Goal: Contribute content: Add original content to the website for others to see

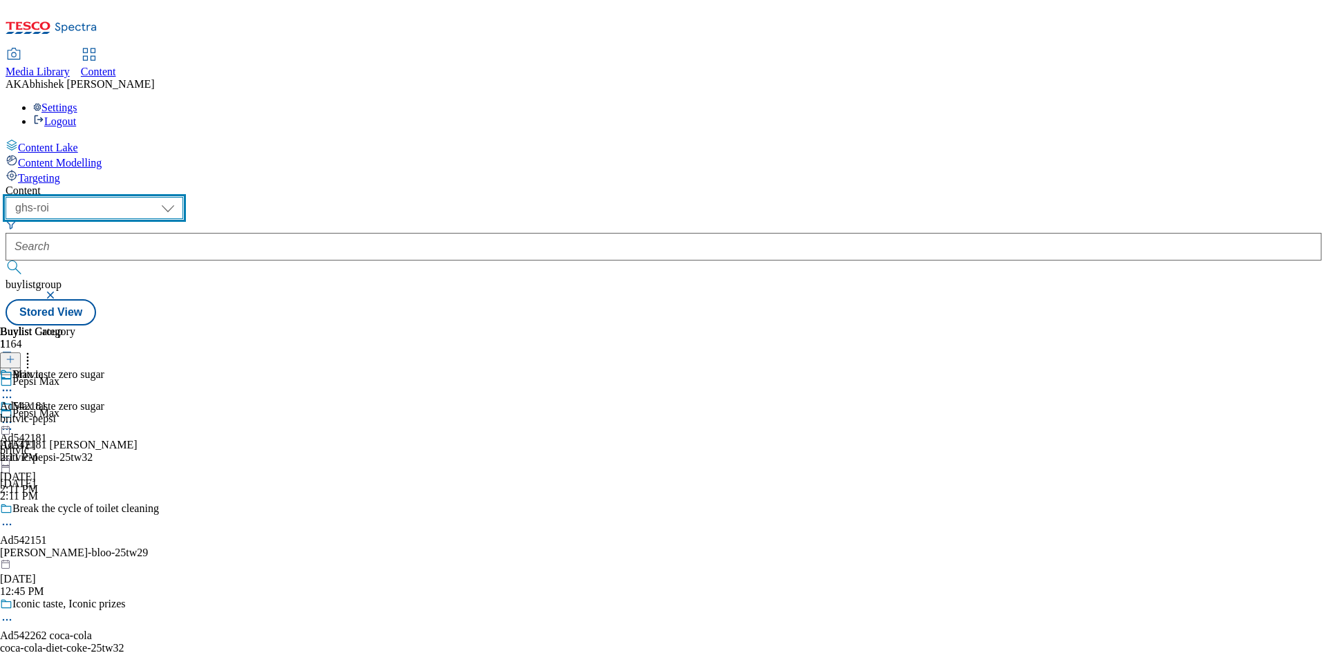
click at [183, 197] on select "ghs-roi ghs-[GEOGRAPHIC_DATA]" at bounding box center [95, 208] width 178 height 22
select select "ghs-[GEOGRAPHIC_DATA]"
click at [180, 197] on select "ghs-roi ghs-[GEOGRAPHIC_DATA]" at bounding box center [95, 208] width 178 height 22
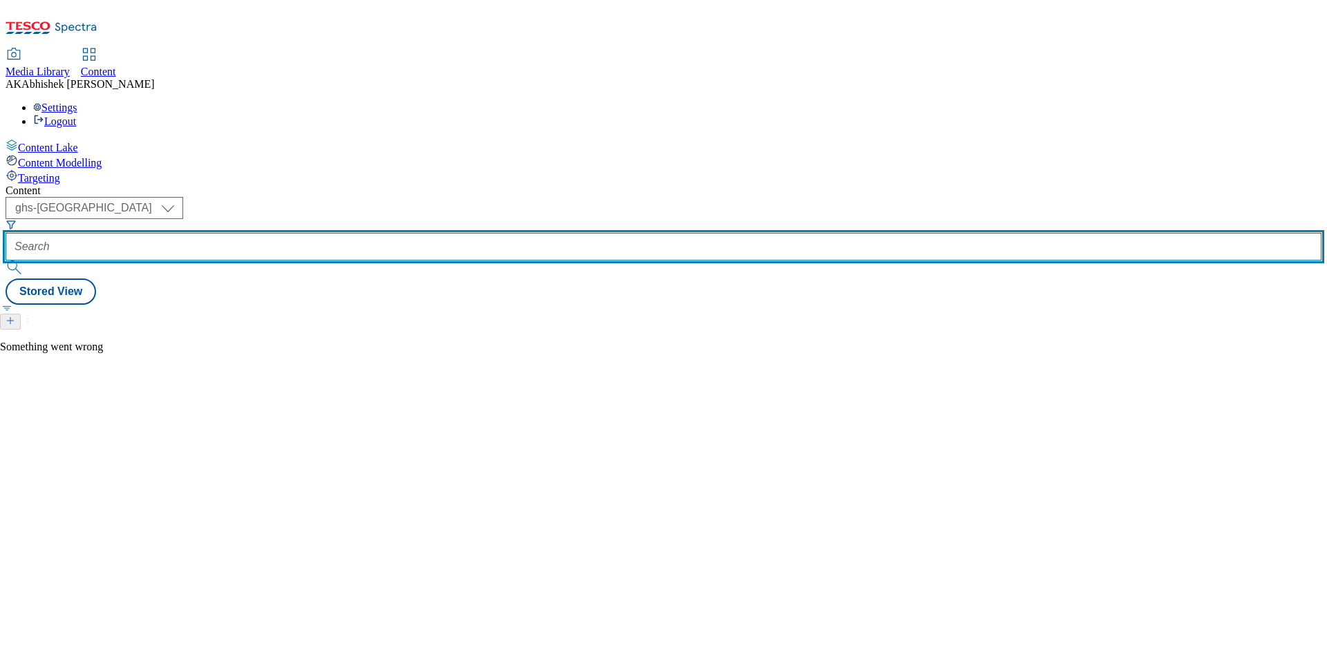
click at [314, 233] on input "text" at bounding box center [664, 247] width 1316 height 28
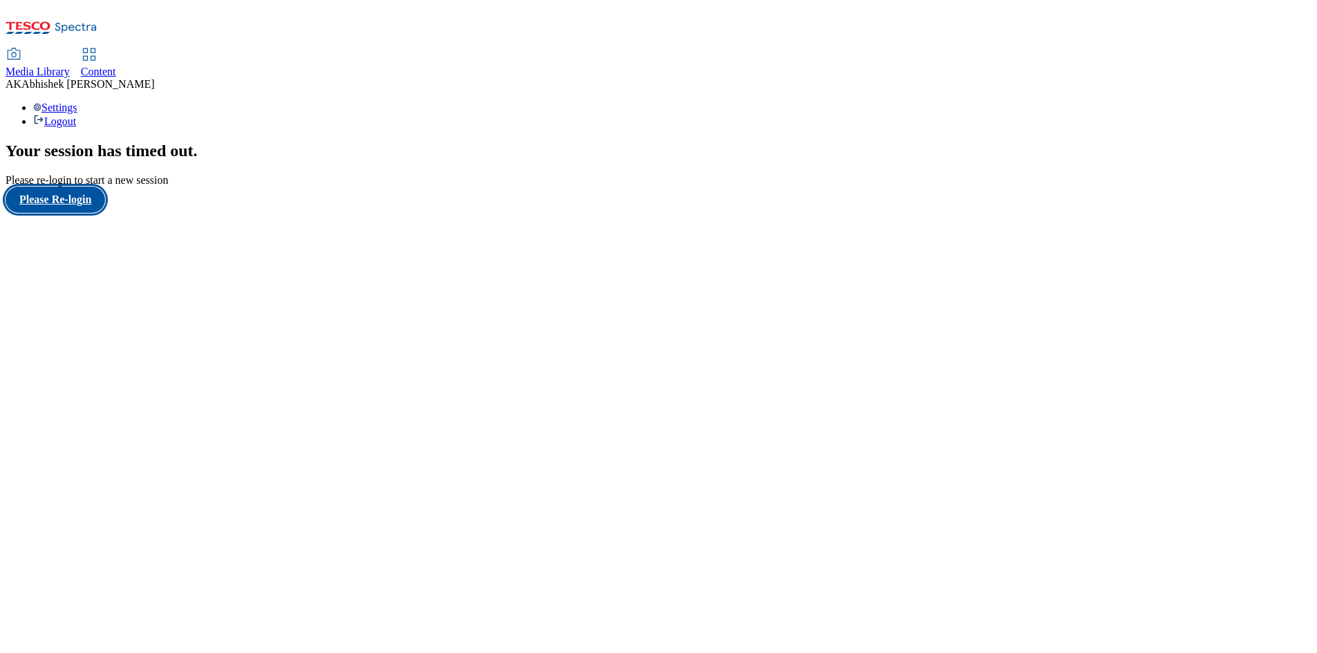
click at [105, 213] on button "Please Re-login" at bounding box center [56, 200] width 100 height 26
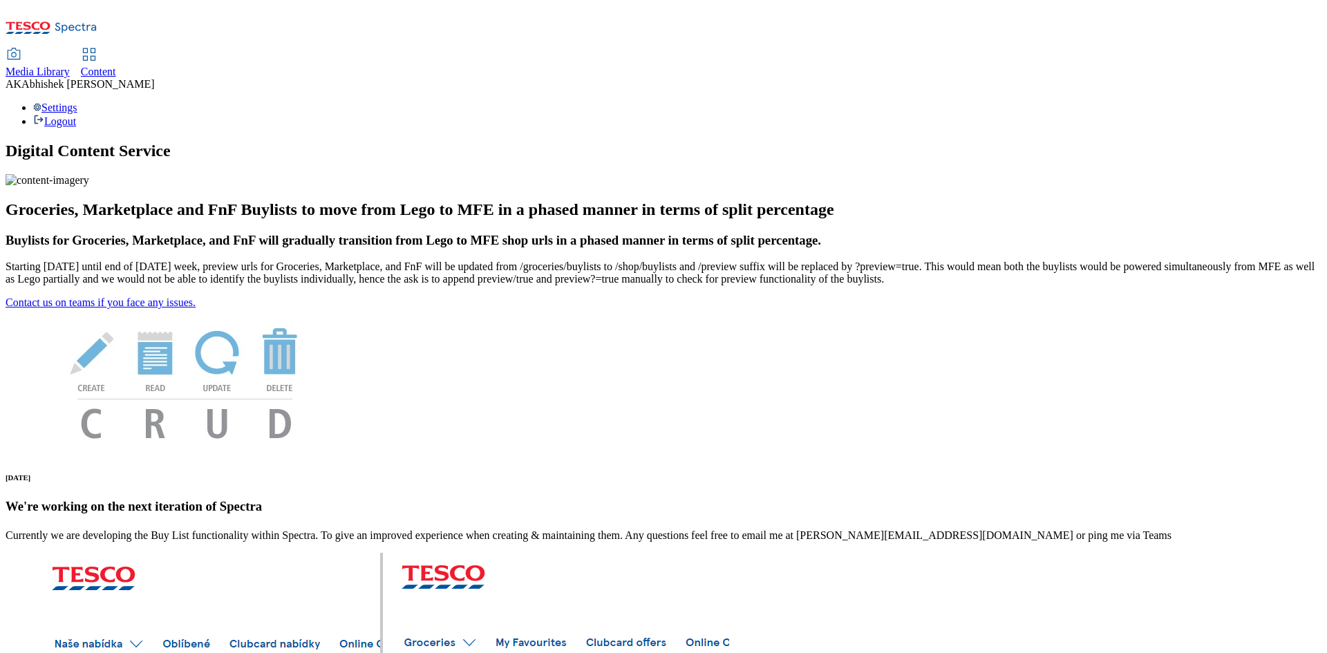
click at [116, 66] on span "Content" at bounding box center [98, 72] width 35 height 12
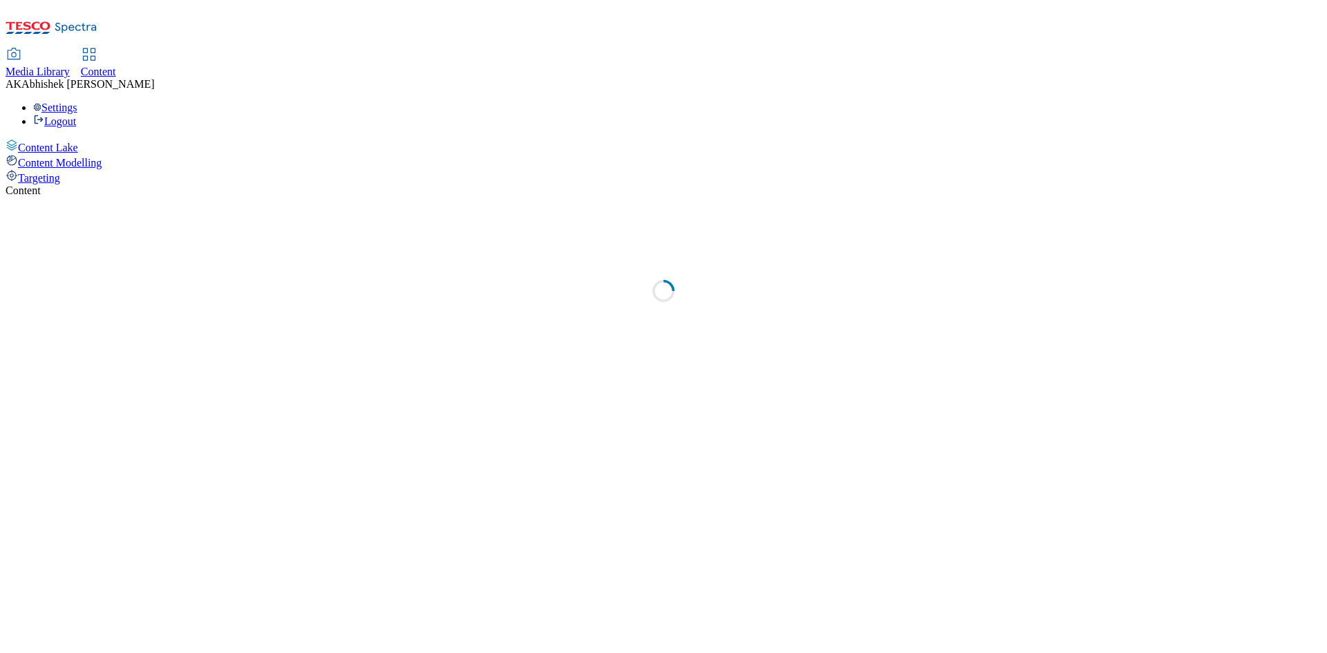
select select "ghs-[GEOGRAPHIC_DATA]"
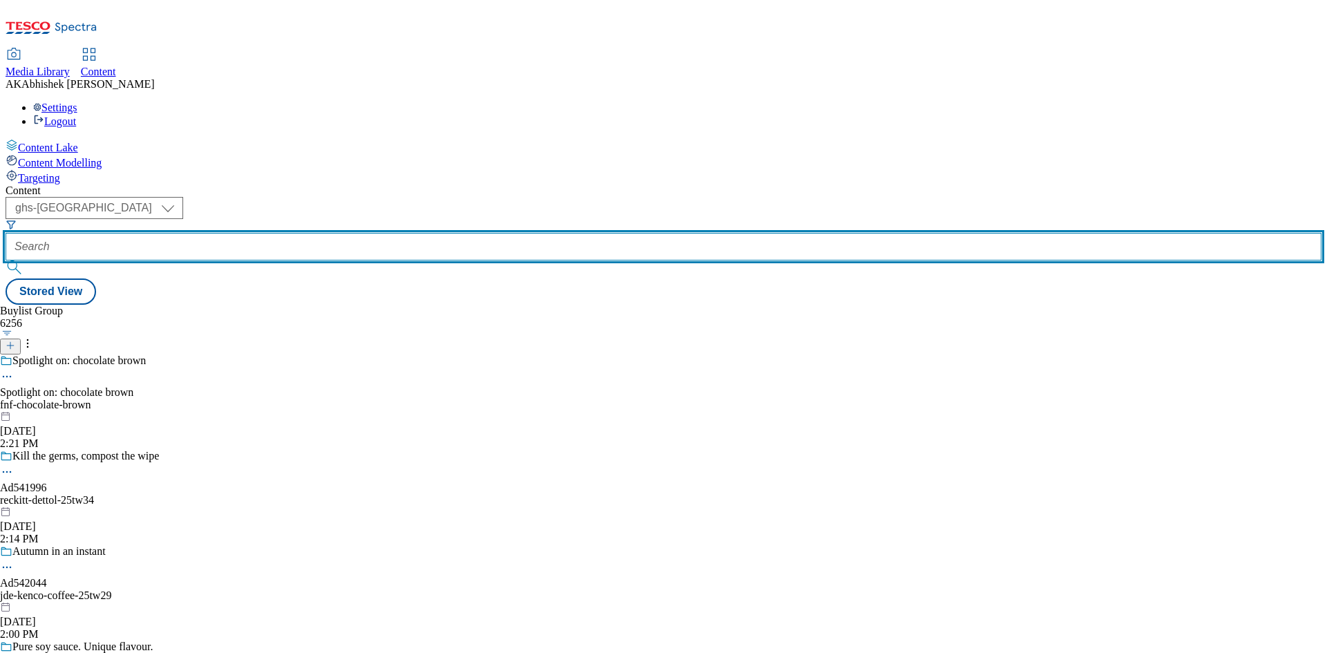
click at [323, 233] on input "text" at bounding box center [664, 247] width 1316 height 28
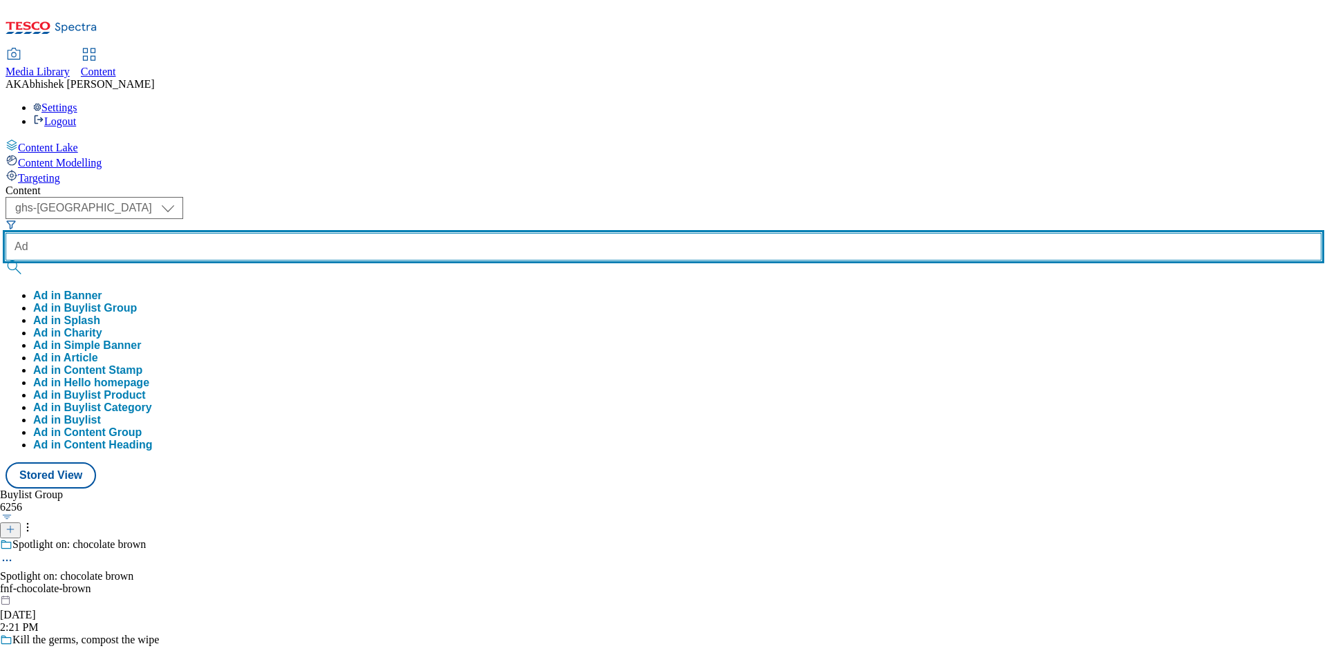
paste input "542201"
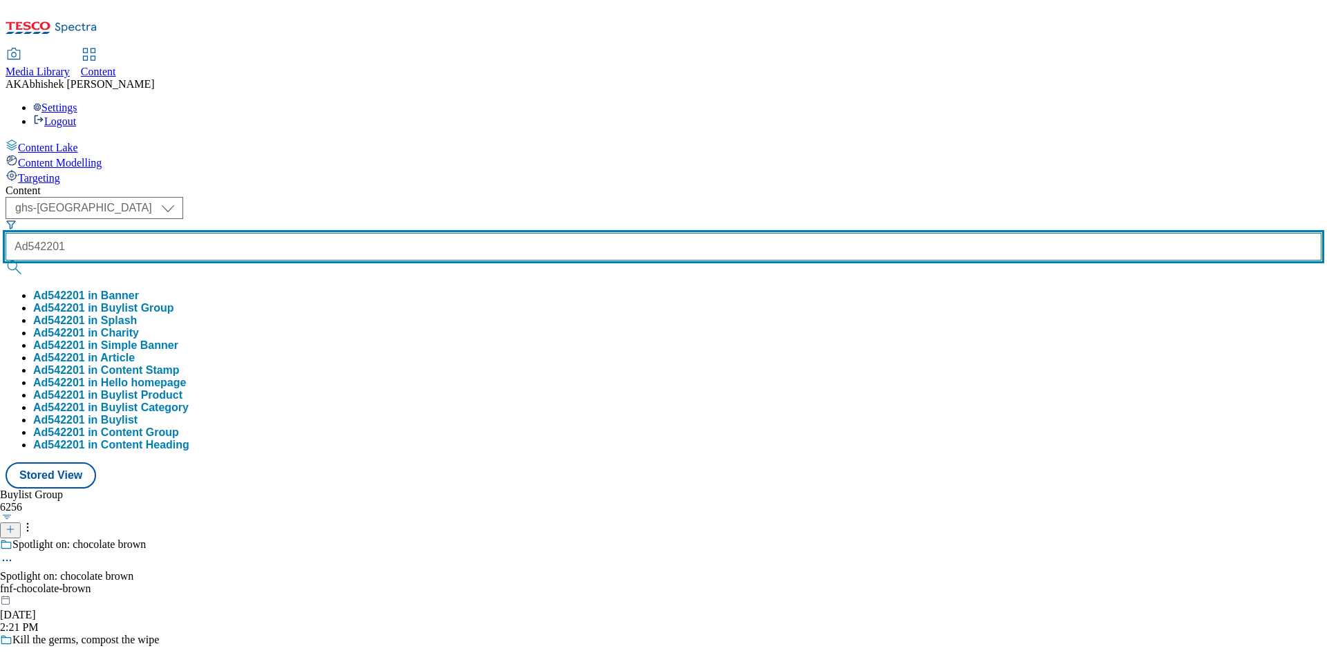
type input "Ad542201"
click at [6, 261] on button "submit" at bounding box center [15, 268] width 19 height 14
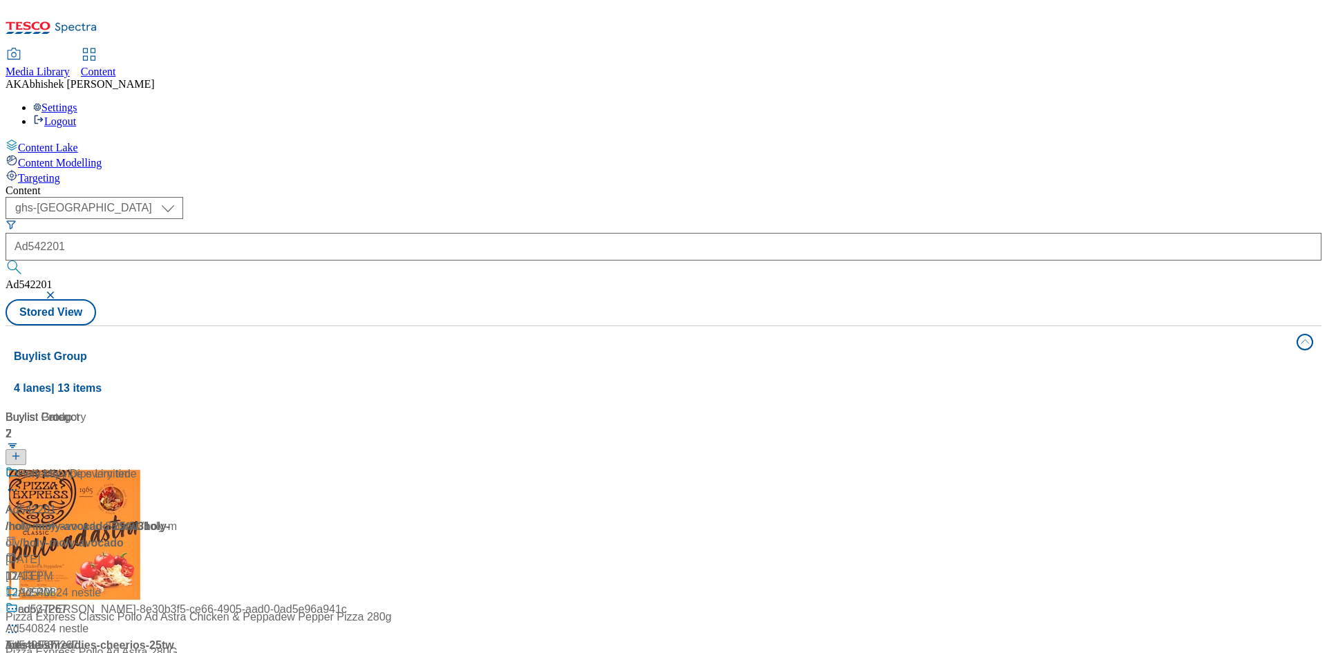
click at [591, 197] on div "( optional ) ghs-roi ghs-uk ghs-uk Ad542201 Ad542201 Stored View" at bounding box center [664, 261] width 1316 height 129
click at [178, 466] on div "Dip on the go" at bounding box center [92, 484] width 173 height 36
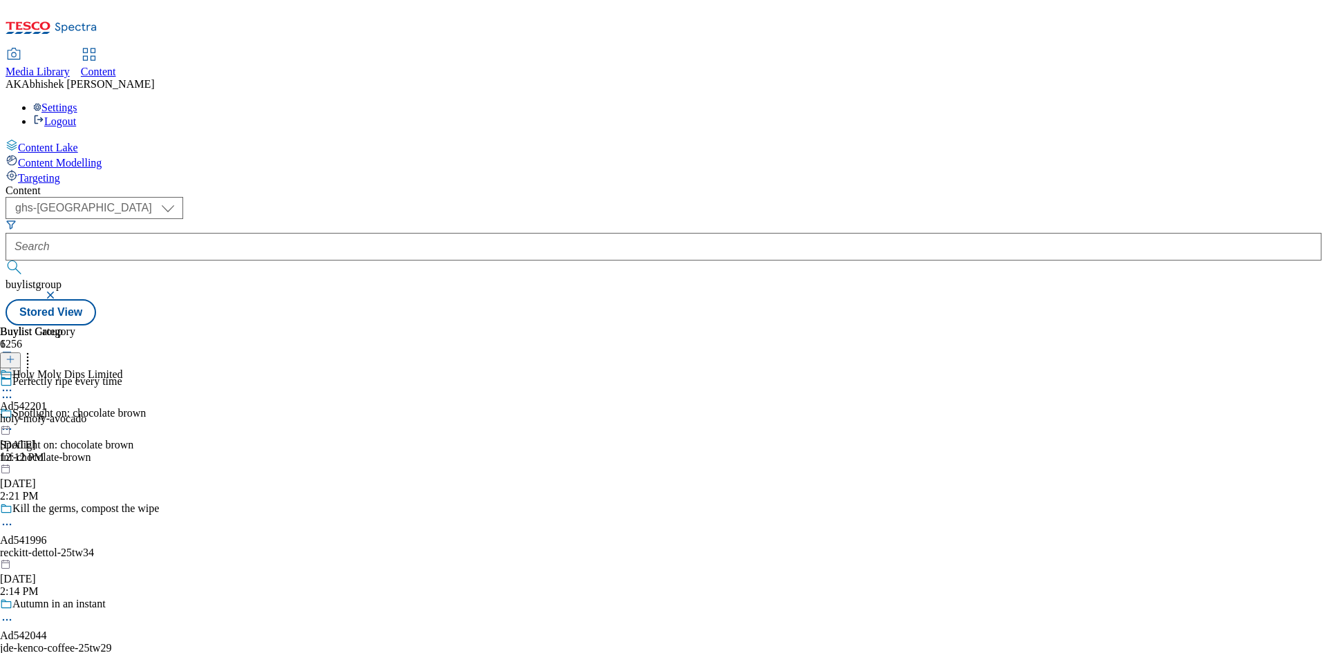
click at [14, 390] on icon at bounding box center [7, 397] width 14 height 14
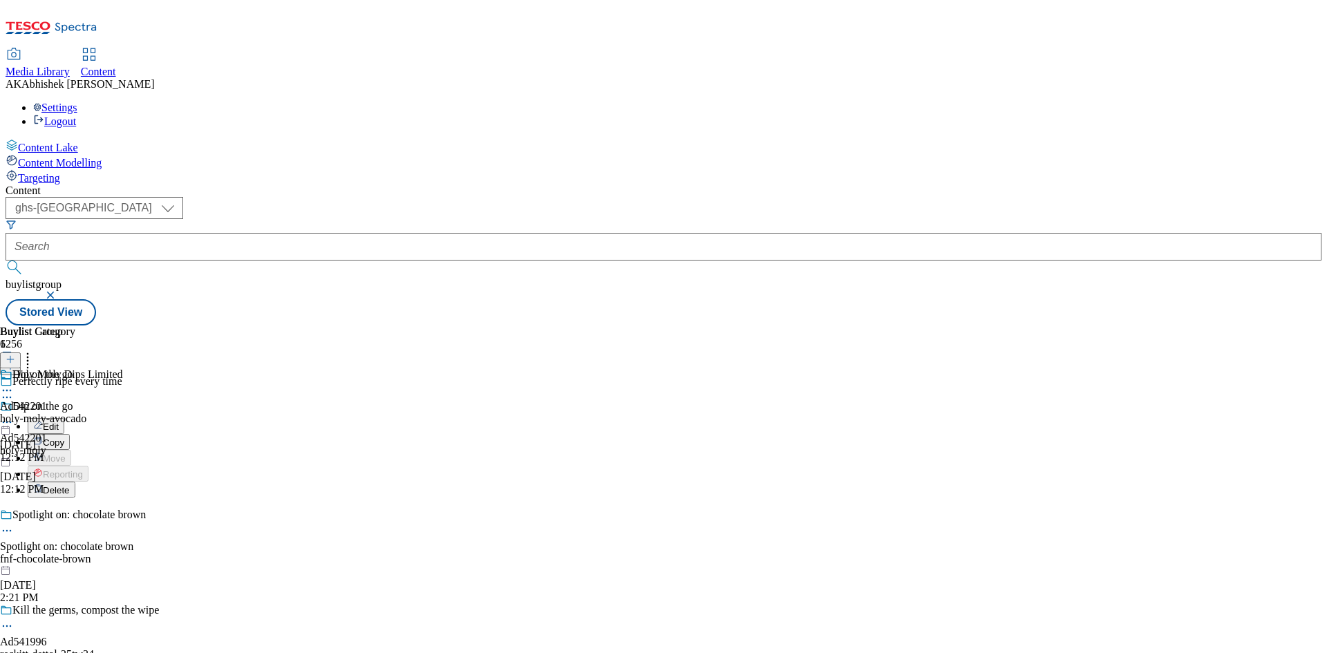
click at [59, 422] on span "Edit" at bounding box center [51, 427] width 16 height 10
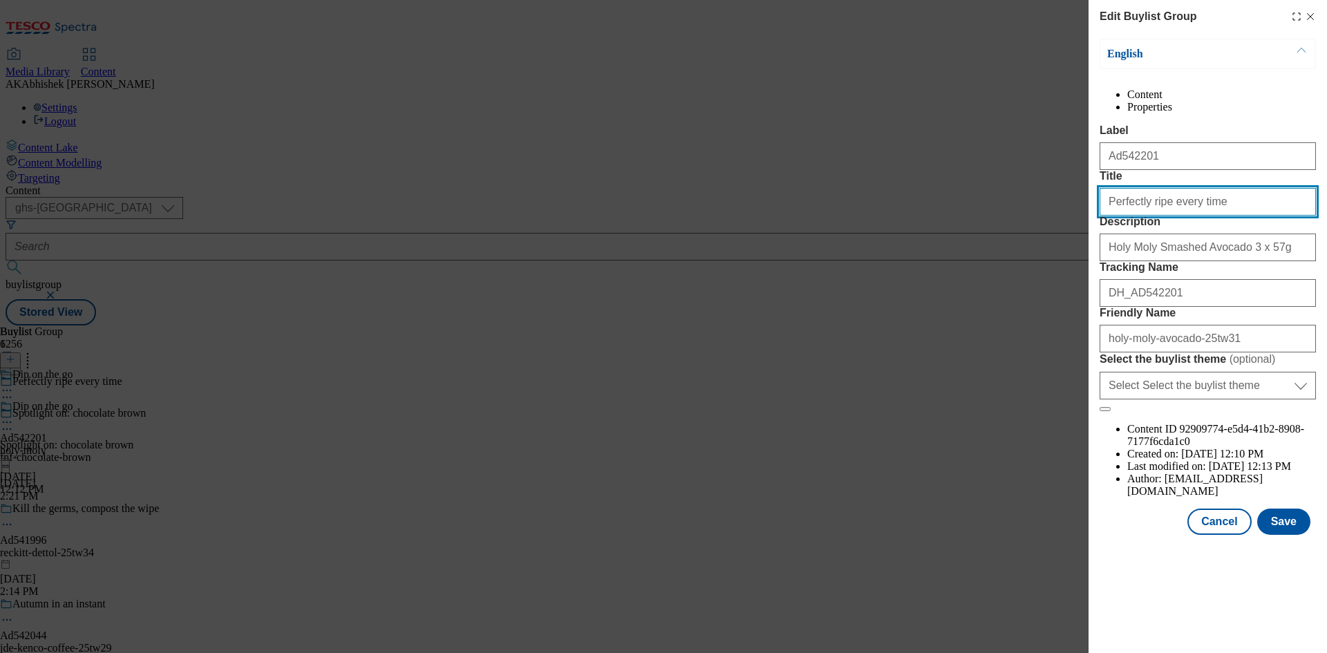
click at [1228, 216] on input "Perfectly ripe every time" at bounding box center [1208, 202] width 216 height 28
click at [1295, 535] on button "Save" at bounding box center [1283, 522] width 53 height 26
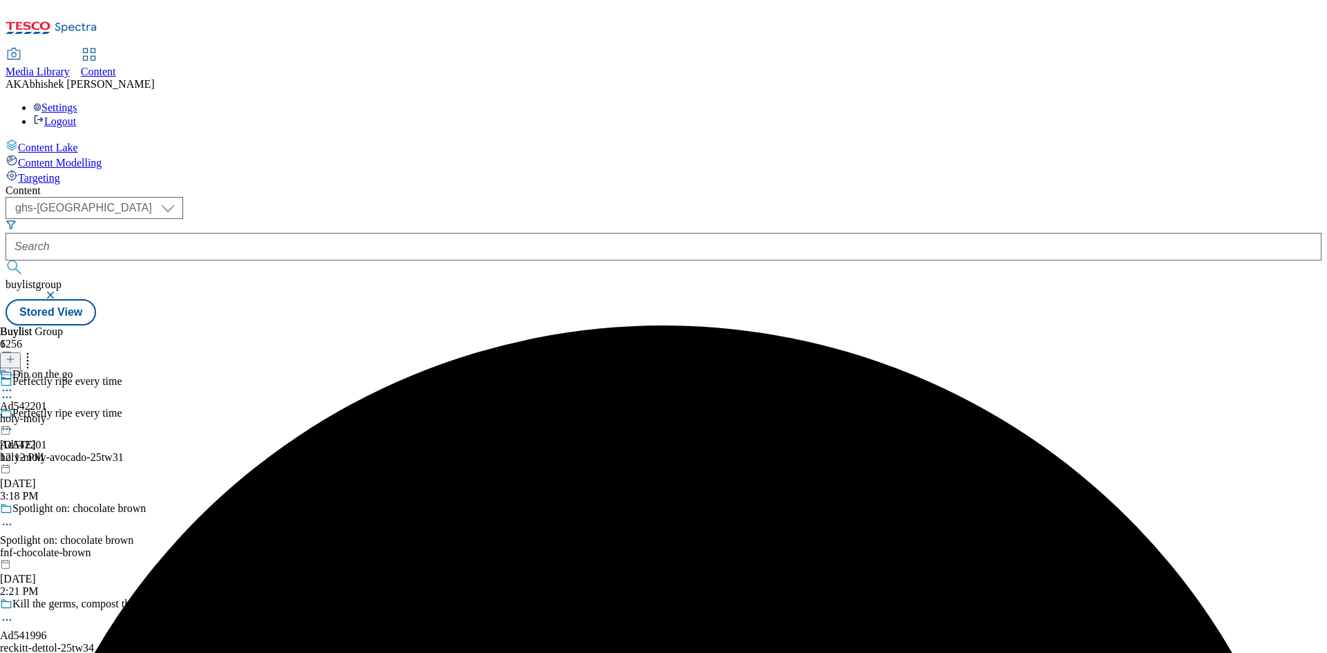
click at [14, 384] on icon at bounding box center [7, 391] width 14 height 14
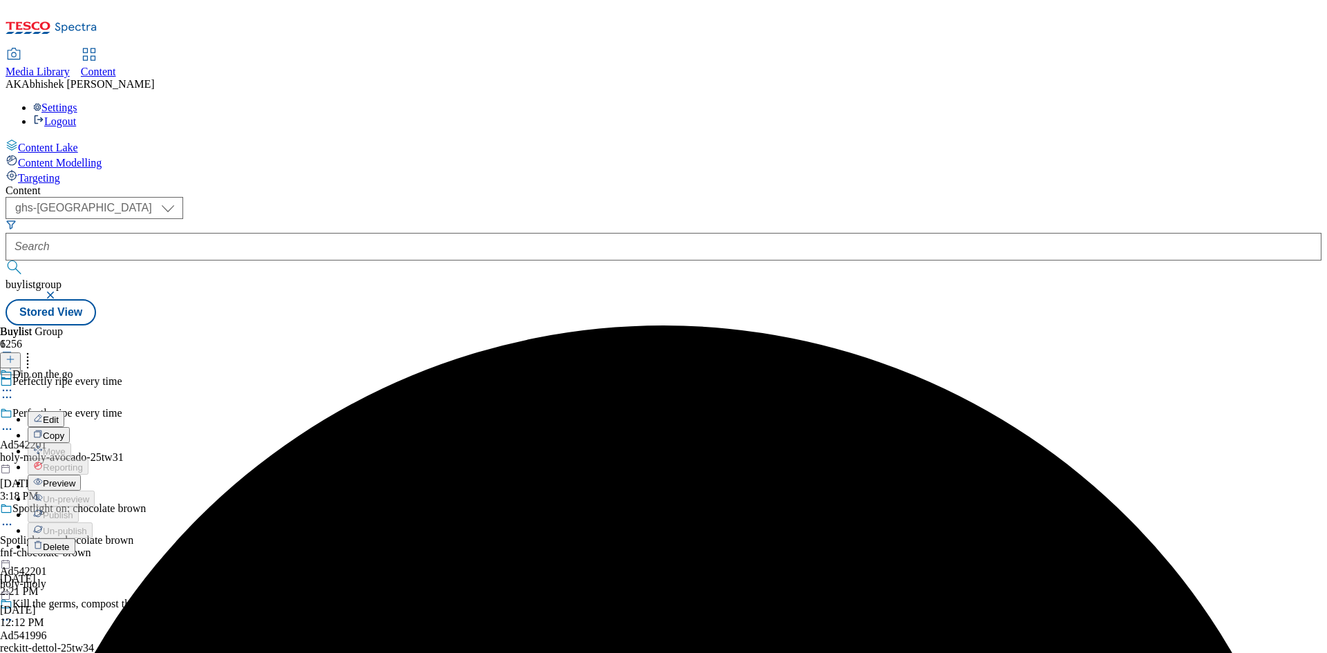
click at [59, 415] on span "Edit" at bounding box center [51, 420] width 16 height 10
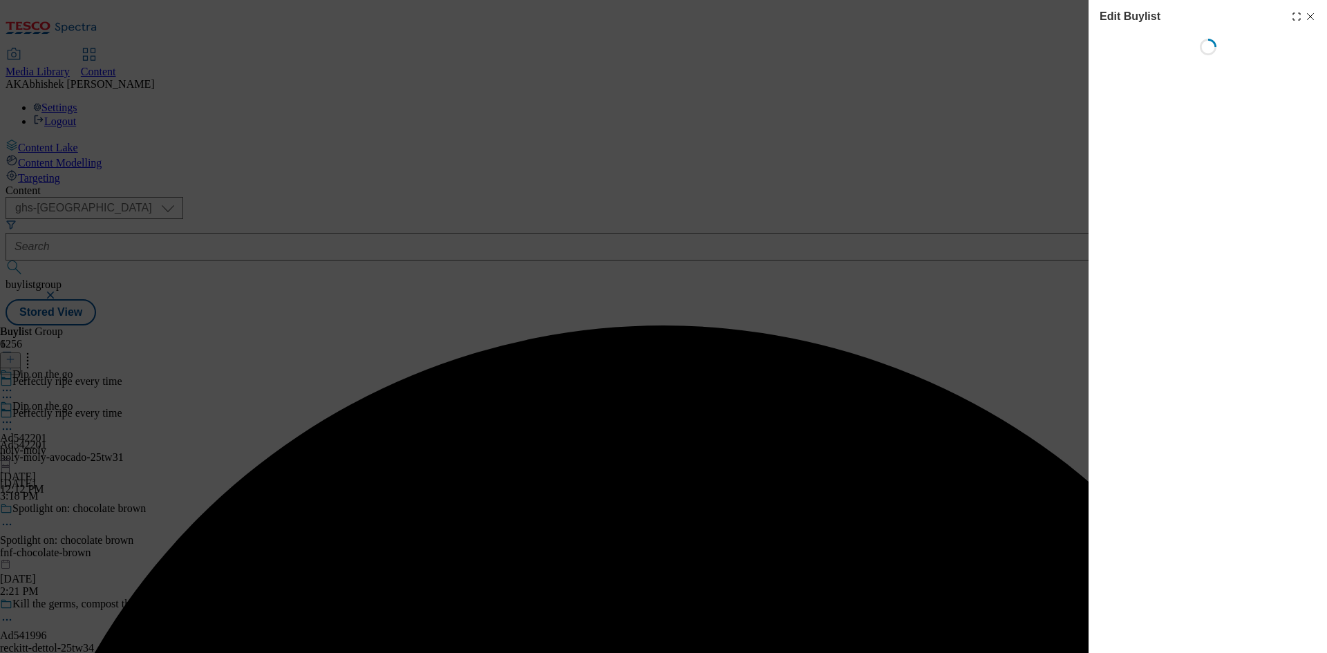
select select "tactical"
select select "supplier funded short term 1-3 weeks"
select select "dunnhumby"
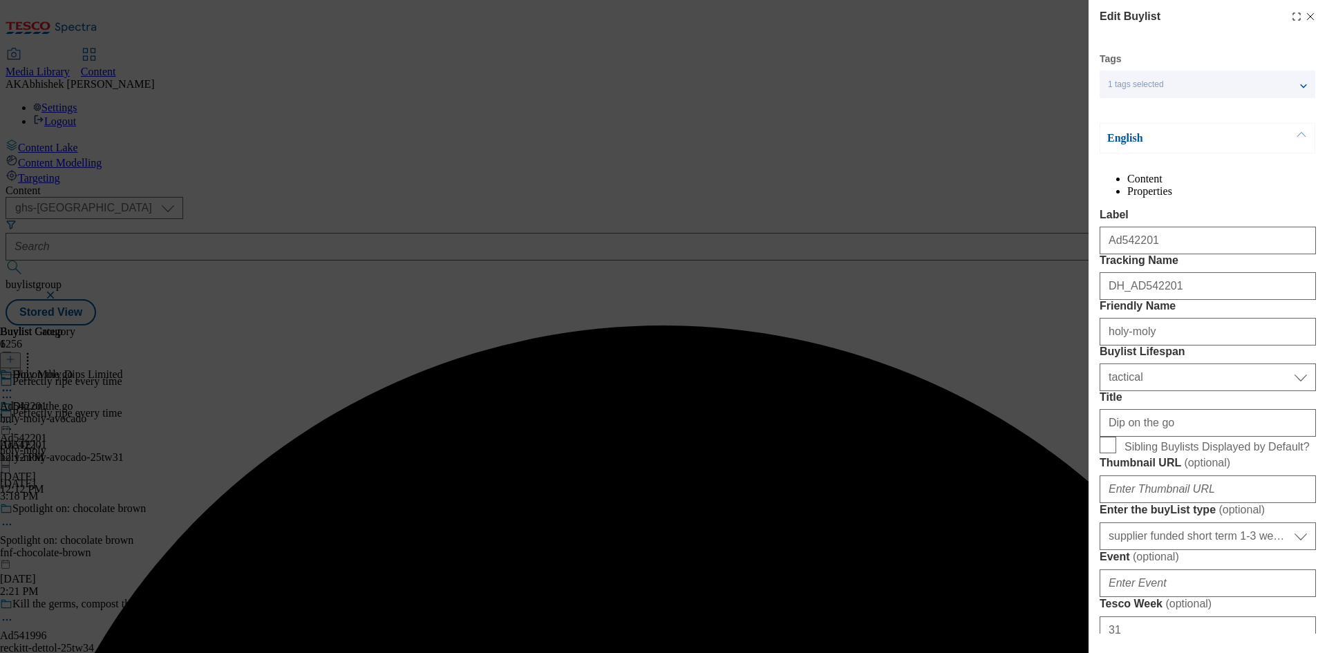
select select "Banner"
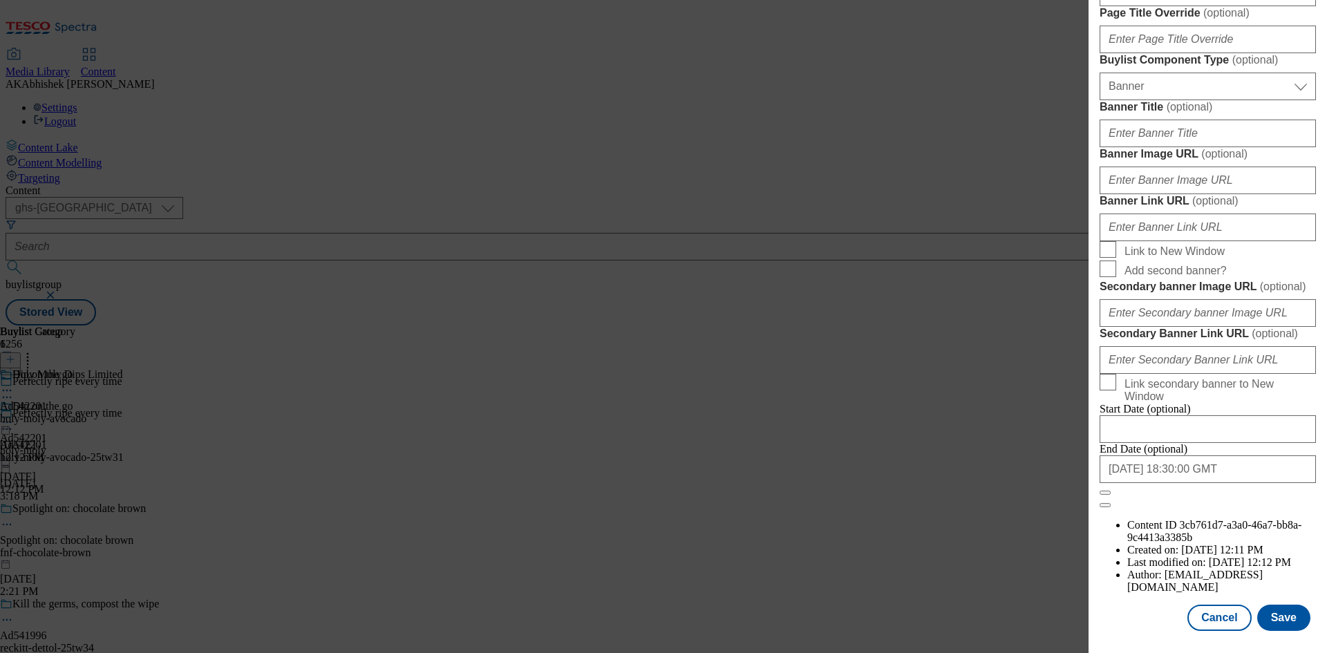
scroll to position [1357, 0]
click at [1294, 631] on button "Save" at bounding box center [1283, 618] width 53 height 26
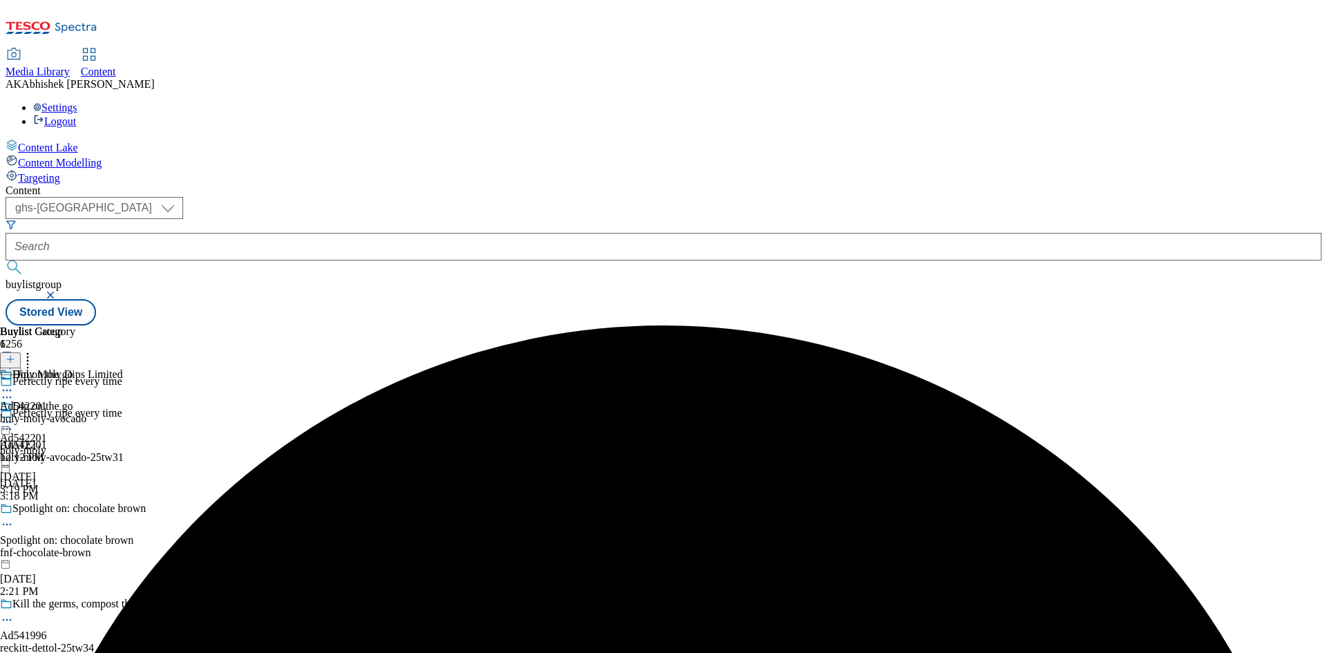
click at [14, 384] on icon at bounding box center [7, 391] width 14 height 14
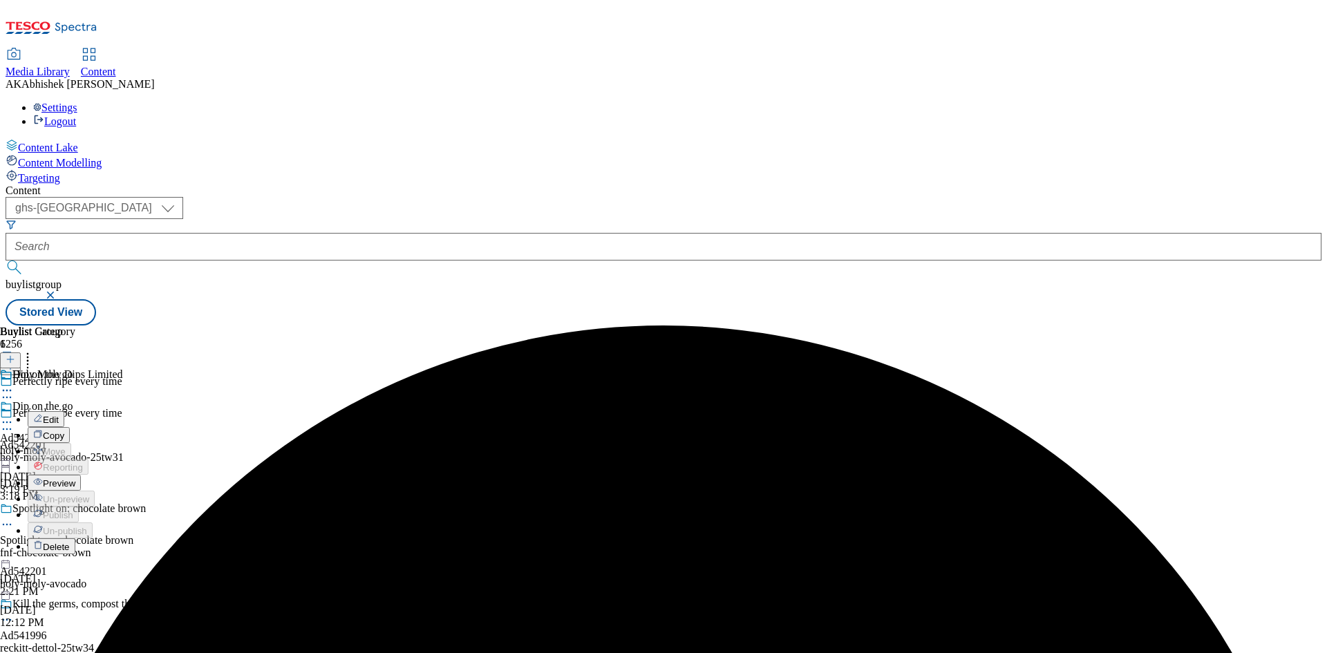
click at [59, 415] on span "Edit" at bounding box center [51, 420] width 16 height 10
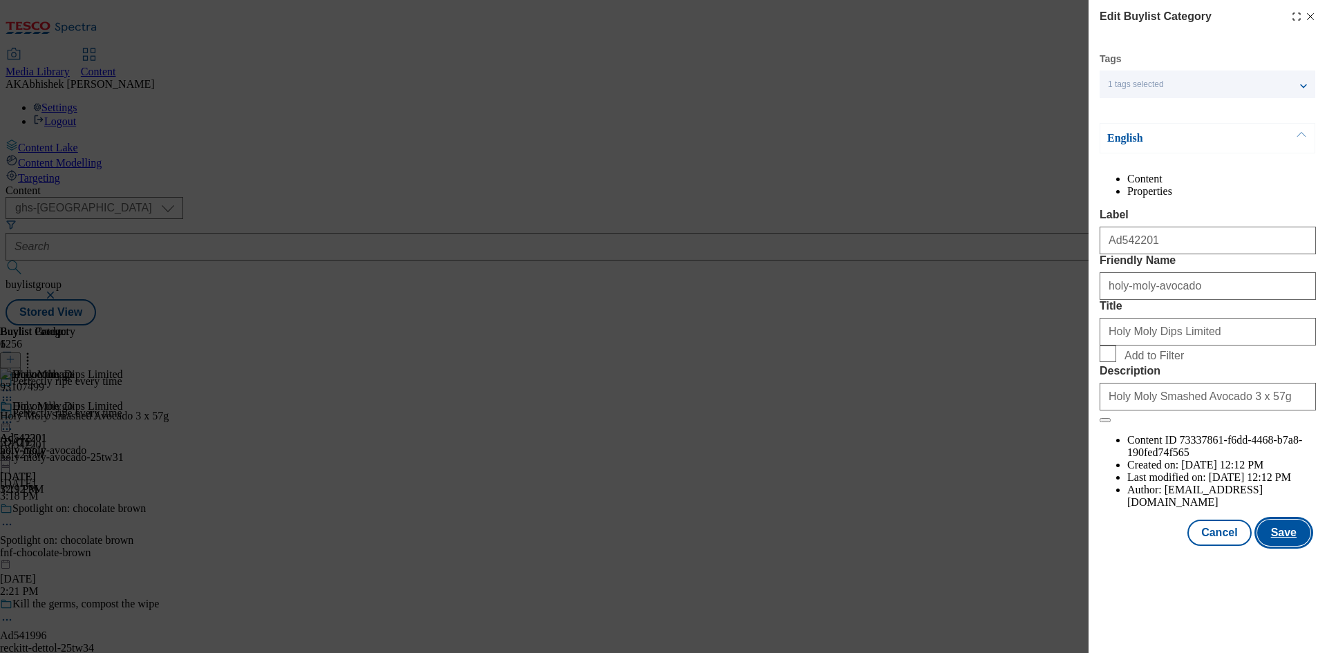
click at [1289, 546] on button "Save" at bounding box center [1283, 533] width 53 height 26
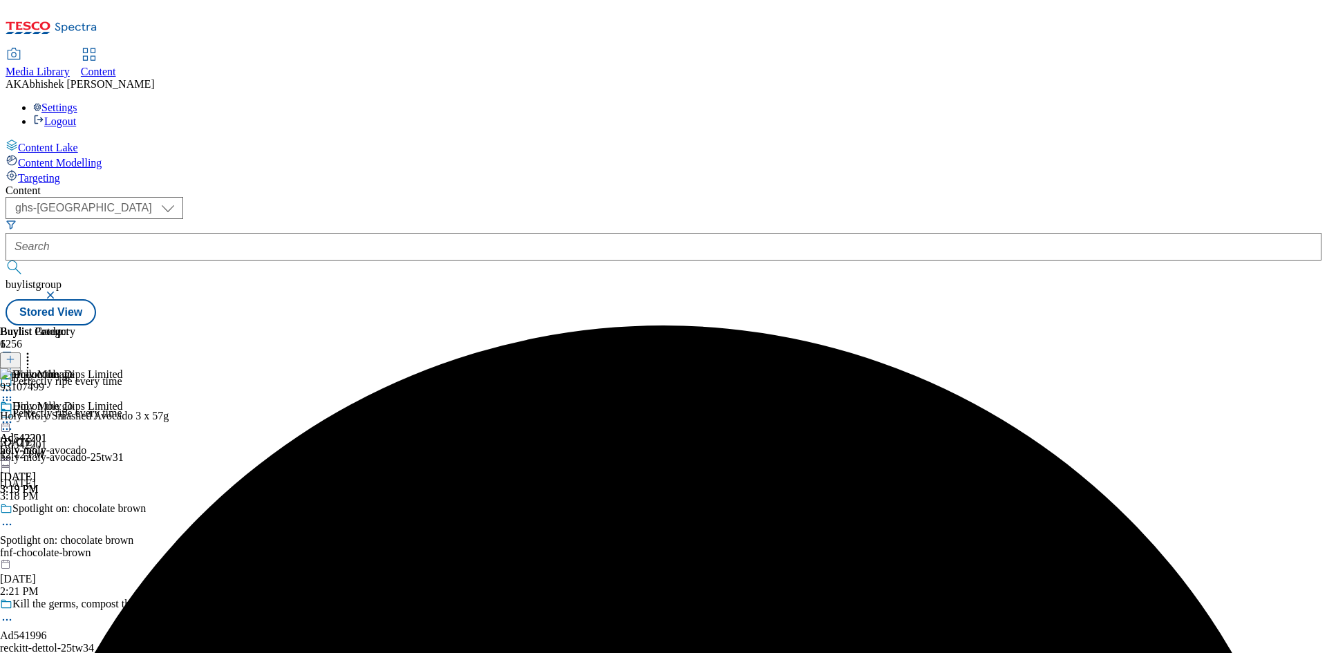
click at [14, 415] on icon at bounding box center [7, 422] width 14 height 14
click at [75, 510] on span "Preview" at bounding box center [59, 515] width 32 height 10
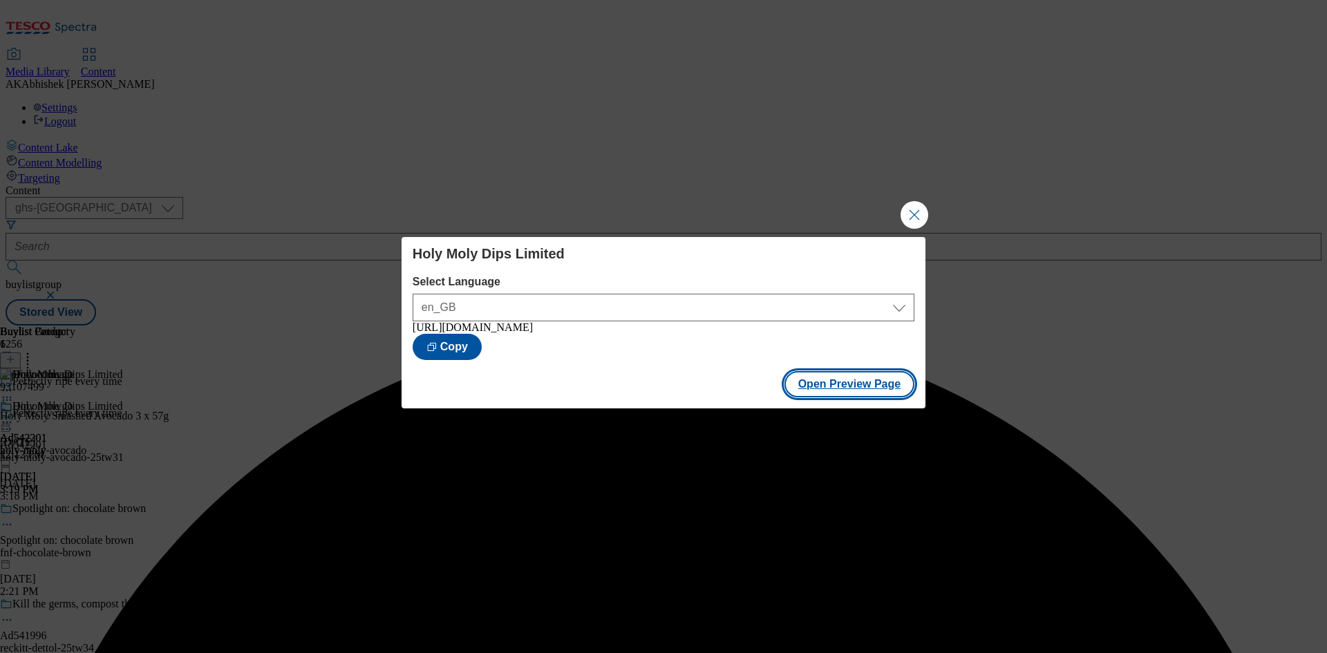
click at [866, 397] on button "Open Preview Page" at bounding box center [849, 384] width 131 height 26
click at [911, 209] on button "Close Modal" at bounding box center [914, 215] width 28 height 28
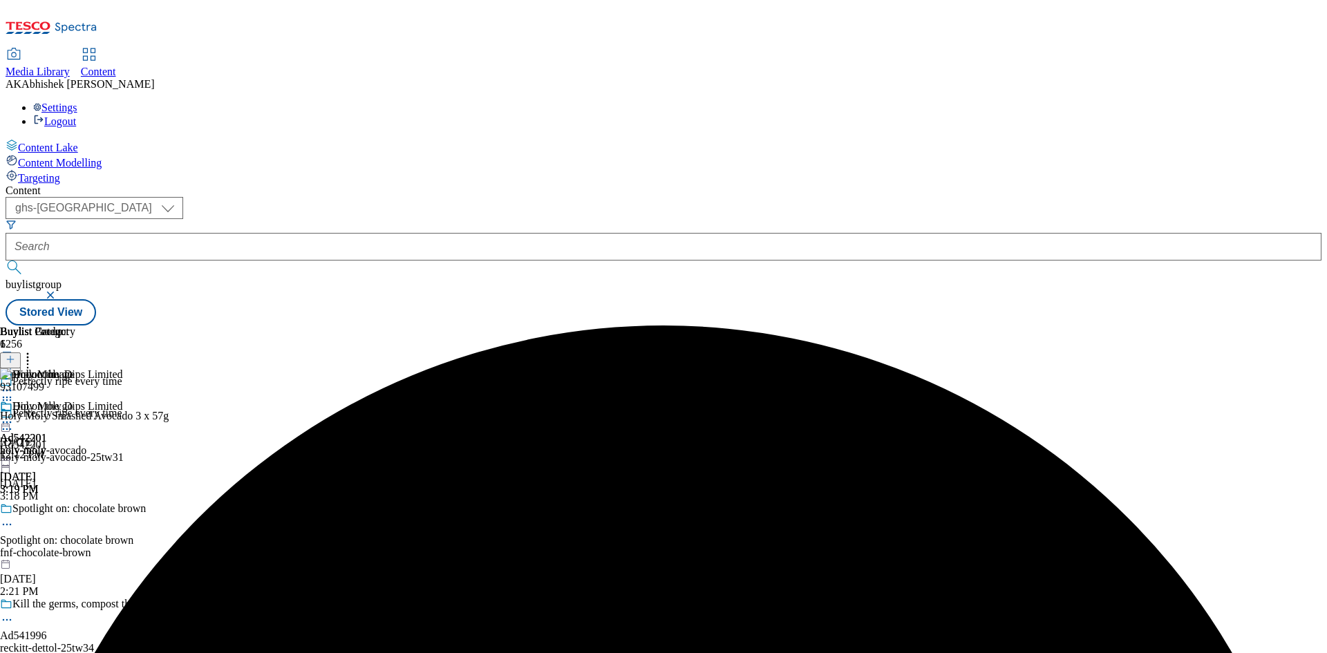
click at [14, 415] on icon at bounding box center [7, 422] width 14 height 14
click at [73, 558] on span "Publish" at bounding box center [58, 563] width 30 height 10
